Goal: Information Seeking & Learning: Learn about a topic

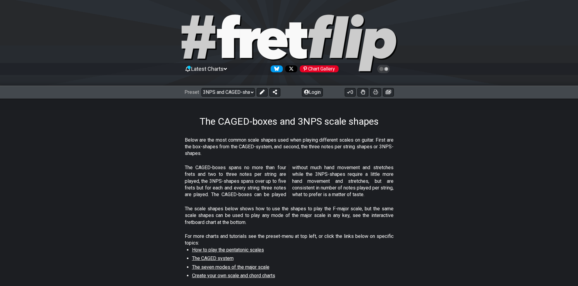
select select "/3nps-caged-shapes"
select select "A"
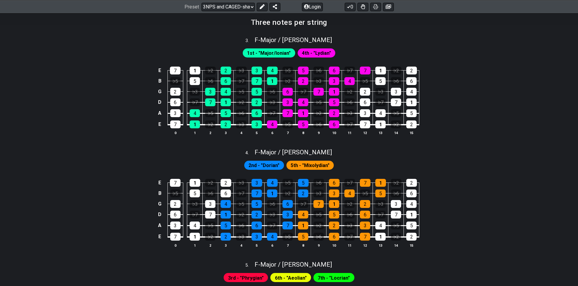
scroll to position [455, 0]
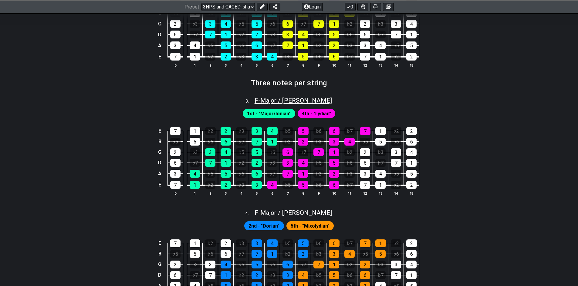
click at [288, 98] on span "F - Major / Ionian" at bounding box center [292, 100] width 77 height 7
select select "F"
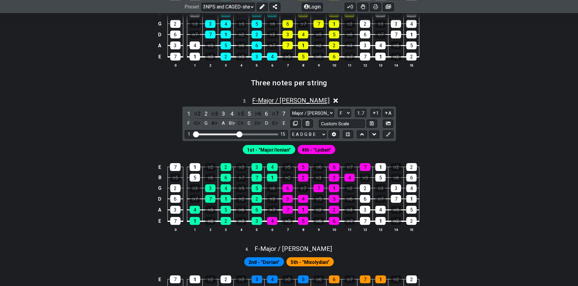
click at [288, 98] on span "F - Major / Ionian" at bounding box center [290, 100] width 77 height 7
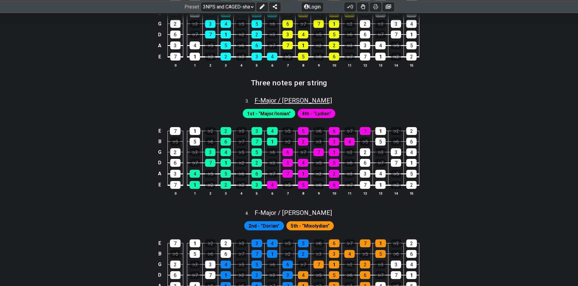
click at [288, 98] on span "F - Major / Ionian" at bounding box center [292, 100] width 77 height 7
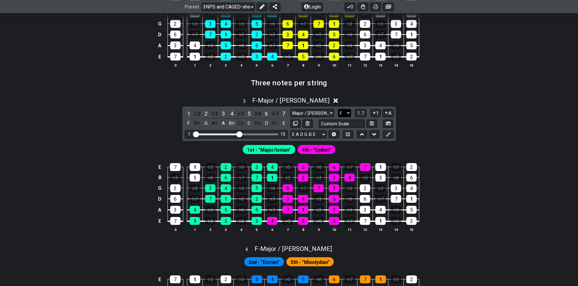
click at [343, 111] on select "A♭ A A♯ B♭ B C C♯ D♭ D D♯ E♭ E F F♯ G♭ G G♯" at bounding box center [344, 113] width 13 height 8
select select "A"
click at [338, 109] on select "A♭ A A♯ B♭ B C C♯ D♭ D D♯ E♭ E F F♯ G♭ G G♯" at bounding box center [344, 113] width 13 height 8
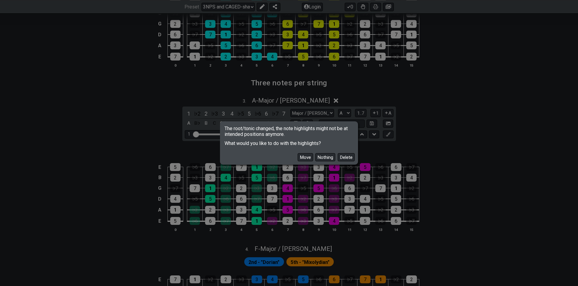
click at [302, 157] on button "Move" at bounding box center [304, 157] width 15 height 8
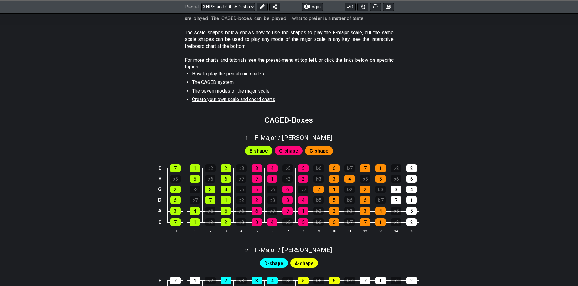
scroll to position [91, 0]
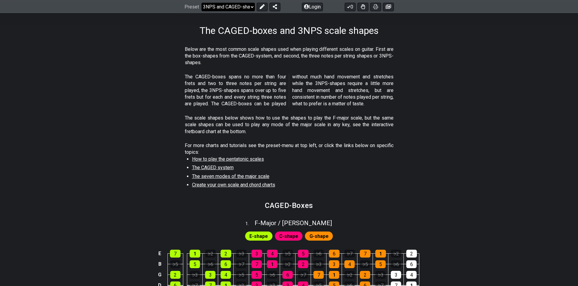
click at [212, 7] on select "Welcome to #fretflip! Initial Preset Custom Preset Minor Pentatonic Major Penta…" at bounding box center [227, 6] width 53 height 8
click at [201, 2] on select "Welcome to #fretflip! Initial Preset Custom Preset Minor Pentatonic Major Penta…" at bounding box center [227, 6] width 53 height 8
click at [235, 5] on select "Welcome to #fretflip! Initial Preset Custom Preset Minor Pentatonic Major Penta…" at bounding box center [227, 6] width 53 height 8
click at [201, 2] on select "Welcome to #fretflip! Initial Preset Custom Preset Minor Pentatonic Major Penta…" at bounding box center [227, 6] width 53 height 8
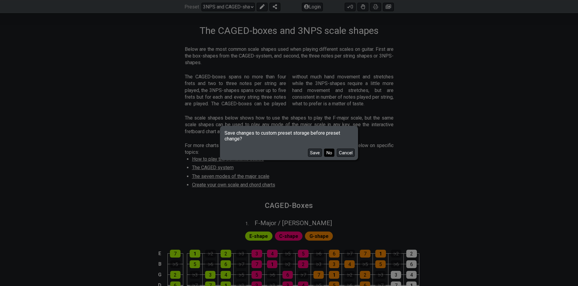
click at [331, 154] on button "No" at bounding box center [329, 153] width 10 height 8
select select "/guitar-scales"
select select "C"
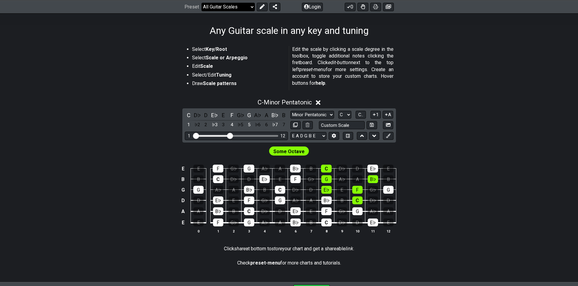
click at [214, 5] on select "Welcome to #fretflip! Initial Preset Custom Preset Minor Pentatonic Major Penta…" at bounding box center [227, 6] width 53 height 8
click at [201, 2] on select "Welcome to #fretflip! Initial Preset Custom Preset Minor Pentatonic Major Penta…" at bounding box center [227, 6] width 53 height 8
select select "/guitar-scales"
select select "A"
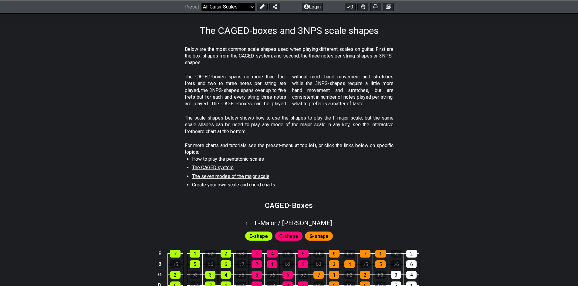
select select "/3nps-caged-shapes"
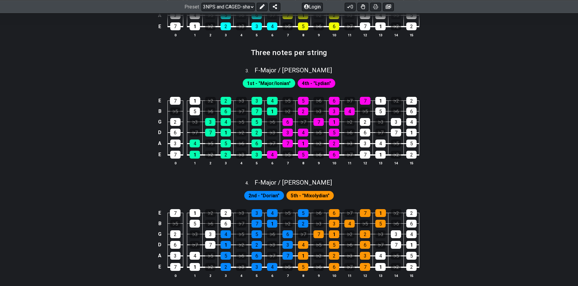
scroll to position [515, 0]
